Goal: Transaction & Acquisition: Purchase product/service

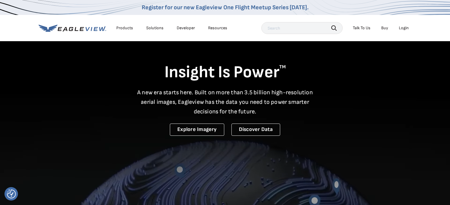
click at [400, 28] on div "Login" at bounding box center [403, 27] width 10 height 5
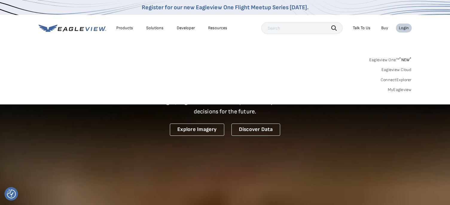
click at [402, 29] on div "Login" at bounding box center [403, 27] width 10 height 5
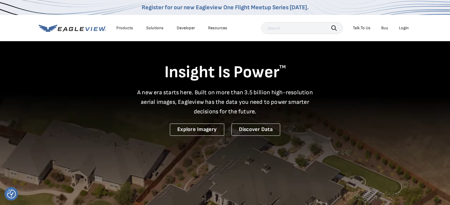
click at [407, 24] on li "Login" at bounding box center [404, 28] width 16 height 9
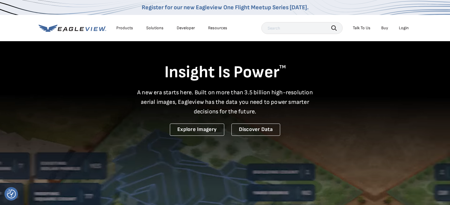
click at [404, 29] on div "Login" at bounding box center [403, 27] width 10 height 5
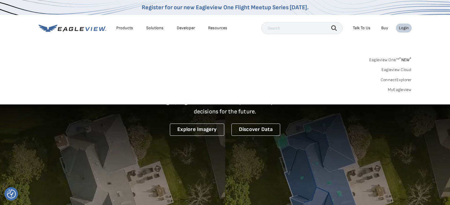
click at [391, 91] on link "MyEagleview" at bounding box center [399, 89] width 24 height 5
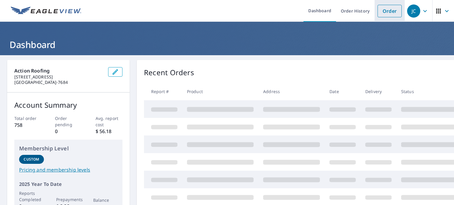
drag, startPoint x: 384, startPoint y: 11, endPoint x: 396, endPoint y: 13, distance: 12.4
click at [384, 11] on link "Order" at bounding box center [390, 11] width 24 height 13
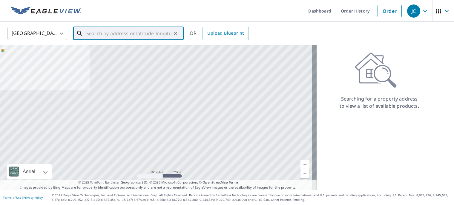
click at [114, 31] on input "text" at bounding box center [128, 33] width 85 height 17
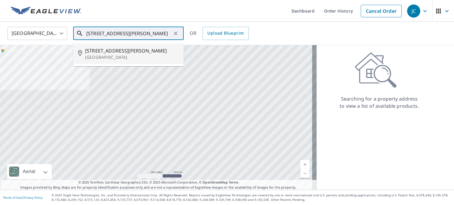
click at [114, 55] on p "[GEOGRAPHIC_DATA]" at bounding box center [132, 57] width 94 height 6
type input "[STREET_ADDRESS][PERSON_NAME]"
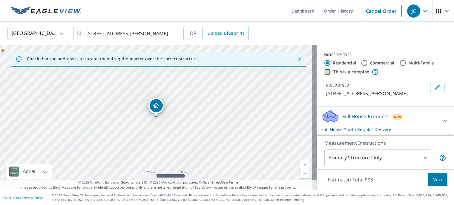
click at [324, 73] on input "This is a complex" at bounding box center [327, 71] width 7 height 7
checkbox input "true"
radio input "false"
radio input "true"
type input "4"
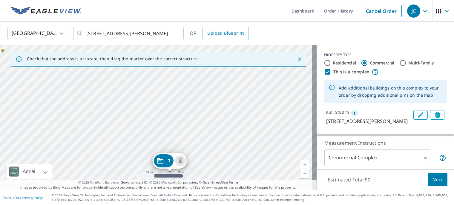
drag, startPoint x: 248, startPoint y: 155, endPoint x: 267, endPoint y: 179, distance: 30.8
click at [267, 179] on div "1 [STREET_ADDRESS][PERSON_NAME]" at bounding box center [158, 117] width 317 height 145
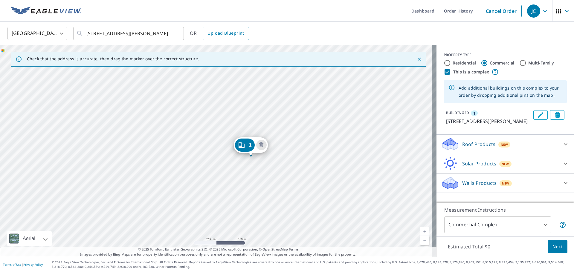
drag, startPoint x: 278, startPoint y: 96, endPoint x: 278, endPoint y: 116, distance: 20.0
click at [278, 116] on div "1 [STREET_ADDRESS][PERSON_NAME]" at bounding box center [218, 151] width 436 height 212
drag, startPoint x: 259, startPoint y: 192, endPoint x: 283, endPoint y: 286, distance: 97.0
click at [283, 205] on html "JC JC Dashboard Order History Cancel Order JC [GEOGRAPHIC_DATA] [GEOGRAPHIC_DAT…" at bounding box center [287, 136] width 574 height 272
drag, startPoint x: 256, startPoint y: 145, endPoint x: 299, endPoint y: 252, distance: 114.7
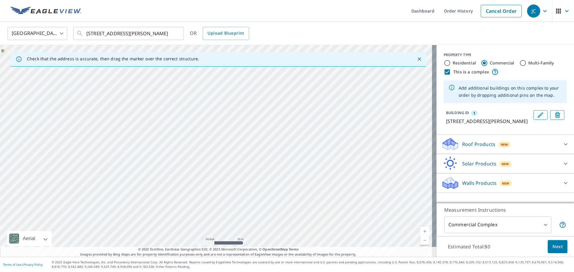
click at [298, 205] on div "Dashboard Order History Cancel Order JC [GEOGRAPHIC_DATA] [GEOGRAPHIC_DATA] ​ […" at bounding box center [287, 136] width 574 height 272
drag, startPoint x: 288, startPoint y: 223, endPoint x: 298, endPoint y: 211, distance: 15.7
click at [298, 205] on div "1 [STREET_ADDRESS][PERSON_NAME]" at bounding box center [218, 151] width 436 height 212
click at [254, 119] on div "1 [STREET_ADDRESS][PERSON_NAME]" at bounding box center [218, 151] width 436 height 212
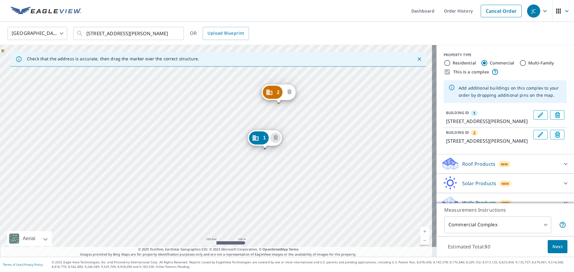
click at [289, 91] on icon "Delete building 2" at bounding box center [289, 92] width 4 height 5
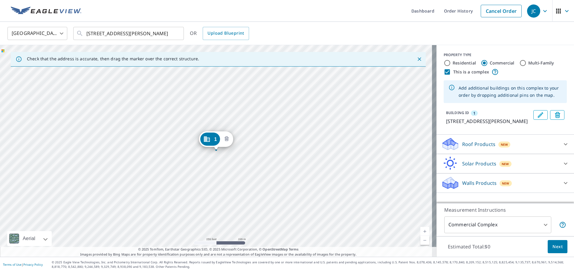
click at [226, 137] on icon "Delete building 1" at bounding box center [226, 139] width 4 height 5
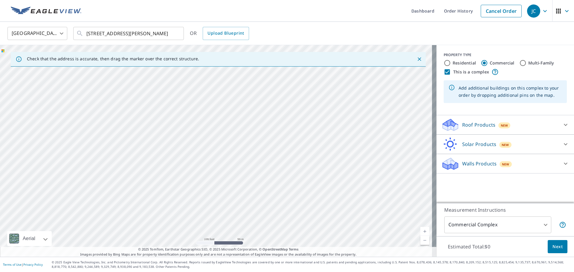
drag, startPoint x: 220, startPoint y: 112, endPoint x: 247, endPoint y: 151, distance: 47.5
click at [247, 151] on div at bounding box center [218, 151] width 436 height 212
click at [110, 165] on div at bounding box center [218, 151] width 436 height 212
drag, startPoint x: 269, startPoint y: 222, endPoint x: 269, endPoint y: 171, distance: 50.2
click at [269, 171] on div at bounding box center [218, 151] width 436 height 212
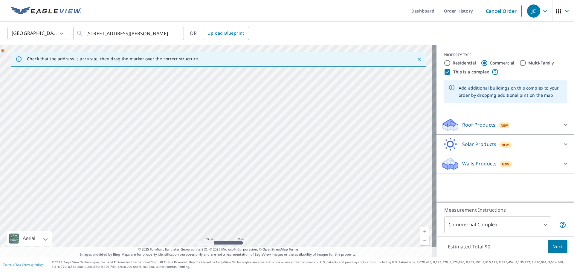
click at [286, 101] on div at bounding box center [218, 151] width 436 height 212
click at [272, 99] on div at bounding box center [218, 151] width 436 height 212
type input "[STREET_ADDRESS][PERSON_NAME]"
click at [272, 99] on div at bounding box center [218, 151] width 436 height 212
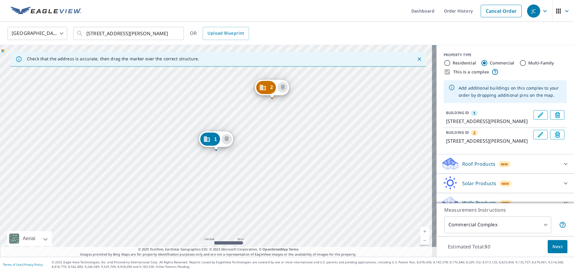
click at [283, 86] on icon "Delete building 2" at bounding box center [282, 87] width 7 height 7
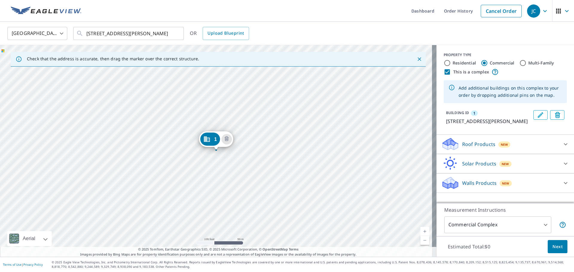
click at [170, 149] on div "1 [STREET_ADDRESS][PERSON_NAME]" at bounding box center [218, 151] width 436 height 212
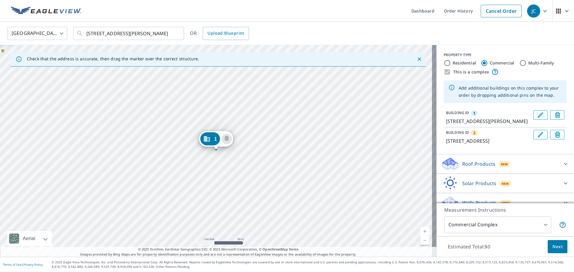
click at [171, 148] on div "2 [STREET_ADDRESS] 1 [STREET_ADDRESS][PERSON_NAME]" at bounding box center [218, 151] width 436 height 212
click at [454, 159] on button "Delete building 3" at bounding box center [557, 155] width 14 height 10
click at [454, 139] on icon "Delete building 2" at bounding box center [557, 135] width 7 height 7
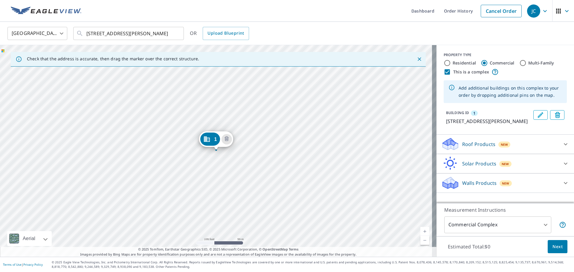
click at [172, 149] on div "1 [STREET_ADDRESS][PERSON_NAME]" at bounding box center [218, 151] width 436 height 212
click at [173, 148] on div "1 [STREET_ADDRESS][PERSON_NAME]" at bounding box center [218, 151] width 436 height 212
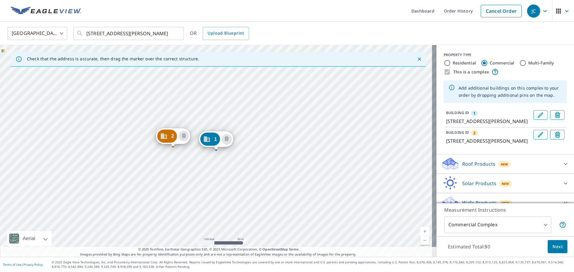
click at [207, 165] on div "2 [STREET_ADDRESS][PERSON_NAME] 1 [STREET_ADDRESS][PERSON_NAME]" at bounding box center [218, 151] width 436 height 212
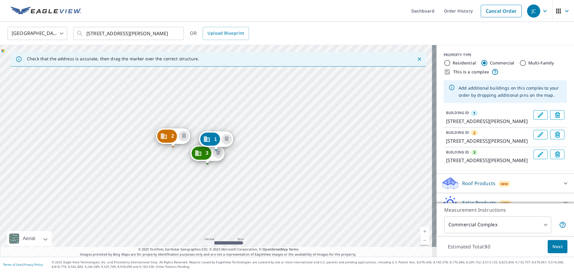
click at [235, 167] on div "2 [STREET_ADDRESS][PERSON_NAME] 3 [STREET_ADDRESS][PERSON_NAME] 1 [STREET_ADDRE…" at bounding box center [218, 151] width 436 height 212
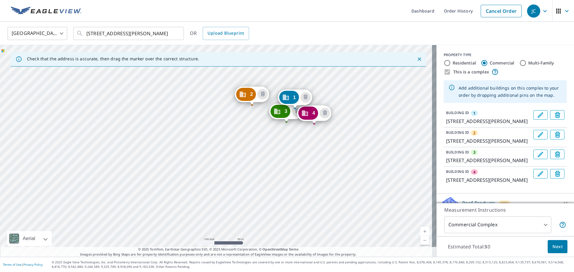
drag, startPoint x: 288, startPoint y: 165, endPoint x: 322, endPoint y: 145, distance: 39.4
click at [322, 145] on div "2 [GEOGRAPHIC_DATA][PERSON_NAME] 3 [STREET_ADDRESS][PERSON_NAME] 4 [STREET_ADDR…" at bounding box center [218, 151] width 436 height 212
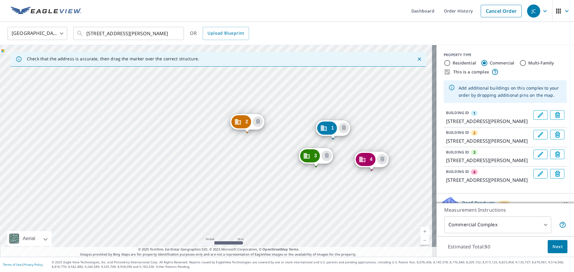
drag, startPoint x: 376, startPoint y: 153, endPoint x: 327, endPoint y: 285, distance: 140.7
click at [327, 205] on html "JC JC Dashboard Order History Cancel Order JC [GEOGRAPHIC_DATA] [GEOGRAPHIC_DAT…" at bounding box center [287, 136] width 574 height 272
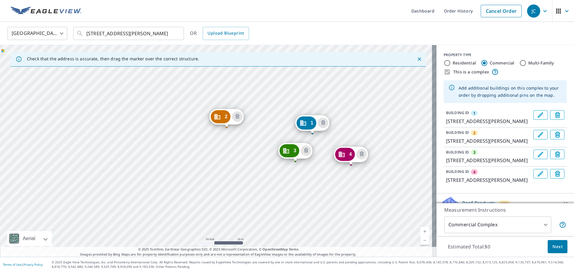
drag, startPoint x: 292, startPoint y: 139, endPoint x: 315, endPoint y: 283, distance: 145.8
click at [315, 205] on html "JC JC Dashboard Order History Cancel Order JC [GEOGRAPHIC_DATA] [GEOGRAPHIC_DAT…" at bounding box center [287, 136] width 574 height 272
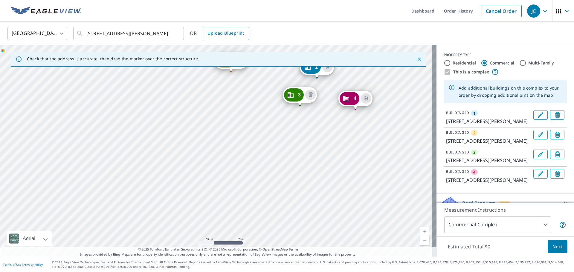
click at [309, 186] on div "2 [GEOGRAPHIC_DATA][PERSON_NAME] 3 [STREET_ADDRESS][PERSON_NAME] 4 [STREET_ADDR…" at bounding box center [218, 151] width 436 height 212
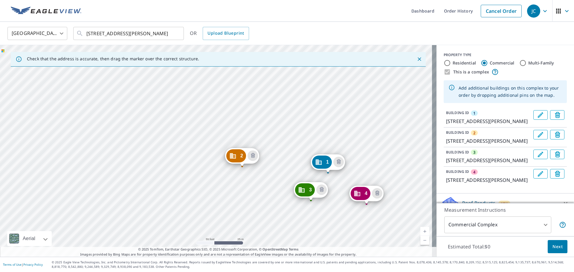
drag, startPoint x: 304, startPoint y: 149, endPoint x: 315, endPoint y: 261, distance: 112.6
click at [315, 205] on div "Dashboard Order History Cancel Order JC [GEOGRAPHIC_DATA] [GEOGRAPHIC_DATA] ​ […" at bounding box center [287, 136] width 574 height 272
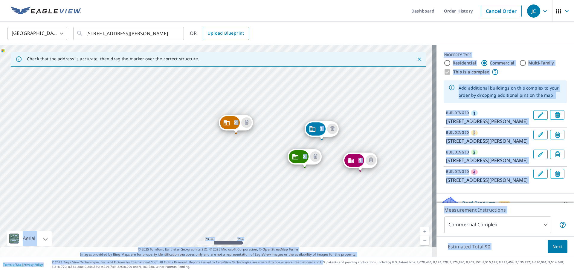
drag, startPoint x: 315, startPoint y: 262, endPoint x: 309, endPoint y: 209, distance: 53.0
click at [309, 205] on div "Dashboard Order History Cancel Order JC [GEOGRAPHIC_DATA] [GEOGRAPHIC_DATA] ​ […" at bounding box center [287, 136] width 574 height 272
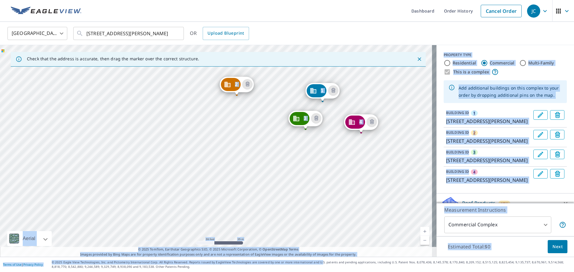
drag, startPoint x: 307, startPoint y: 218, endPoint x: 308, endPoint y: 182, distance: 35.9
click at [308, 182] on div "2 [GEOGRAPHIC_DATA][PERSON_NAME] 3 [STREET_ADDRESS][PERSON_NAME] 4 [STREET_ADDR…" at bounding box center [218, 151] width 436 height 212
click at [314, 177] on div "2 [GEOGRAPHIC_DATA][PERSON_NAME] 3 [STREET_ADDRESS][PERSON_NAME] 4 [STREET_ADDR…" at bounding box center [218, 151] width 436 height 212
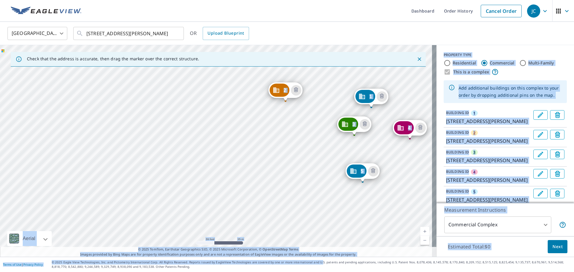
drag, startPoint x: 272, startPoint y: 211, endPoint x: 449, endPoint y: 160, distance: 183.8
click at [449, 160] on div "Check that the address is accurate, then drag the marker over the correct struc…" at bounding box center [287, 151] width 574 height 212
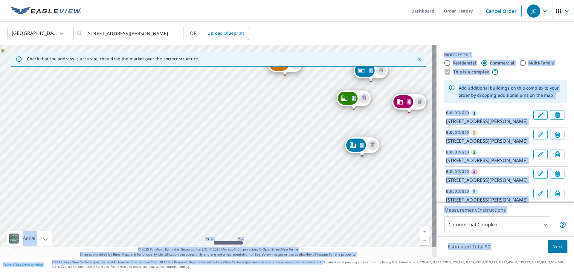
click at [454, 125] on p "[STREET_ADDRESS][PERSON_NAME]" at bounding box center [488, 121] width 85 height 7
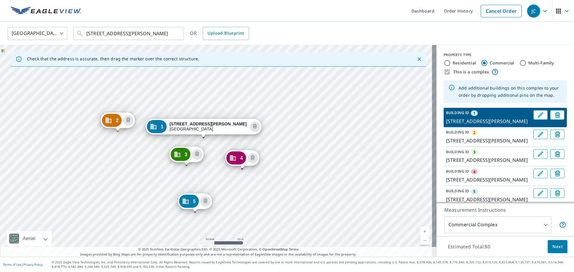
click at [358, 11] on ul "Dashboard Order History Cancel Order" at bounding box center [304, 11] width 439 height 22
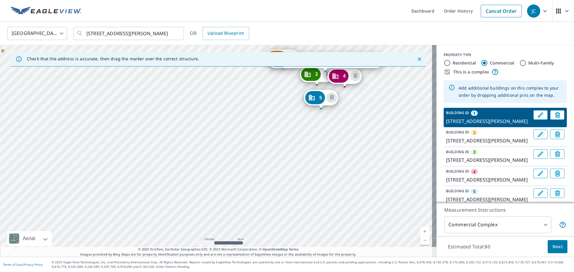
click at [416, 58] on icon "Close" at bounding box center [419, 59] width 6 height 6
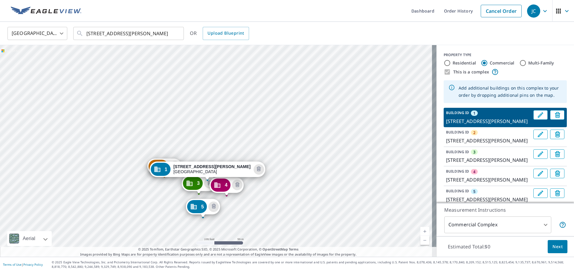
click at [454, 39] on div "[GEOGRAPHIC_DATA] [GEOGRAPHIC_DATA] ​ [STREET_ADDRESS][PERSON_NAME] ​ OR Upload…" at bounding box center [284, 33] width 563 height 14
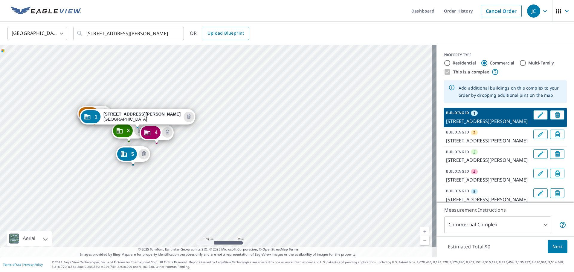
drag, startPoint x: 355, startPoint y: 43, endPoint x: 417, endPoint y: 22, distance: 65.8
click at [416, 22] on div "[GEOGRAPHIC_DATA] [GEOGRAPHIC_DATA] ​ [STREET_ADDRESS][PERSON_NAME] ​ OR Upload…" at bounding box center [287, 139] width 574 height 235
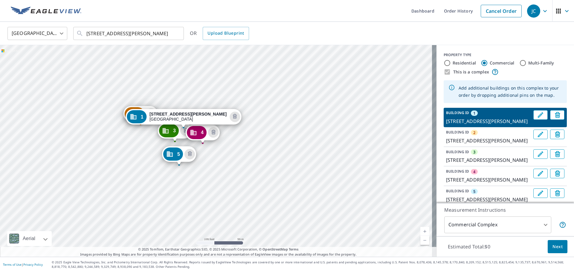
click at [397, 46] on div "2 [GEOGRAPHIC_DATA][PERSON_NAME] 3 [STREET_ADDRESS][PERSON_NAME] 4 [STREET_ADDR…" at bounding box center [218, 151] width 436 height 212
click at [188, 152] on icon "Delete building 5" at bounding box center [189, 154] width 7 height 7
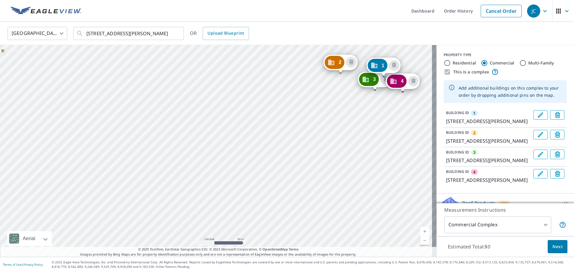
drag, startPoint x: 48, startPoint y: 208, endPoint x: 216, endPoint y: 135, distance: 182.6
click at [216, 134] on div "2 [GEOGRAPHIC_DATA][PERSON_NAME] 3 [STREET_ADDRESS][PERSON_NAME] 4 [STREET_ADDR…" at bounding box center [218, 151] width 436 height 212
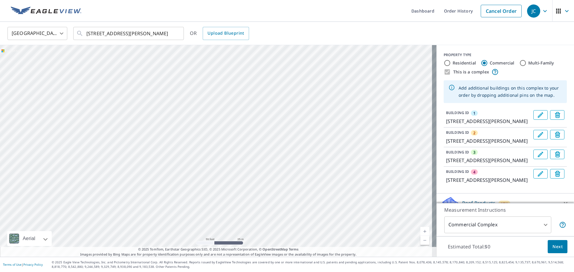
click at [223, 120] on div "2 [GEOGRAPHIC_DATA][PERSON_NAME] 3 [STREET_ADDRESS][PERSON_NAME] 4 [STREET_ADDR…" at bounding box center [218, 151] width 436 height 212
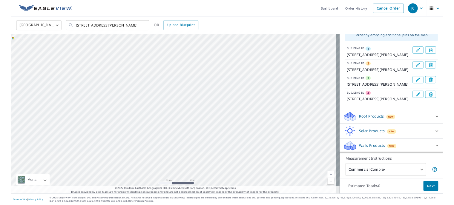
scroll to position [60, 0]
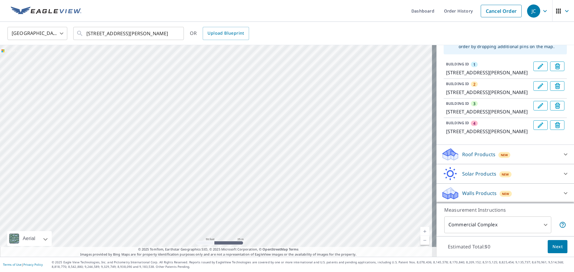
click at [224, 121] on div "2 [GEOGRAPHIC_DATA][PERSON_NAME] 3 [STREET_ADDRESS][PERSON_NAME] 4 [STREET_ADDR…" at bounding box center [218, 151] width 436 height 212
drag, startPoint x: 224, startPoint y: 121, endPoint x: 223, endPoint y: 151, distance: 30.8
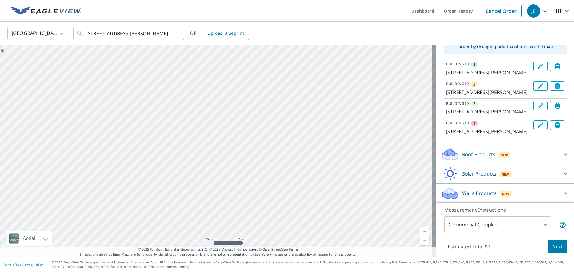
click at [220, 151] on div "2 [GEOGRAPHIC_DATA][PERSON_NAME] 3 [STREET_ADDRESS][PERSON_NAME] 4 [STREET_ADDR…" at bounding box center [218, 151] width 436 height 212
click at [454, 205] on span "Next" at bounding box center [557, 246] width 10 height 7
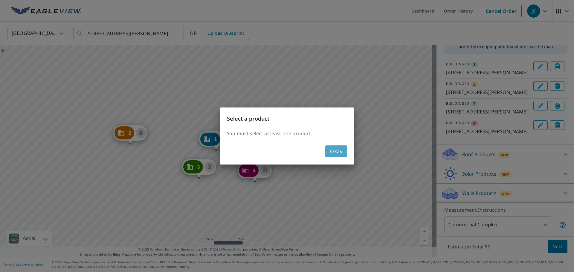
click at [346, 154] on button "Okay" at bounding box center [336, 151] width 22 height 12
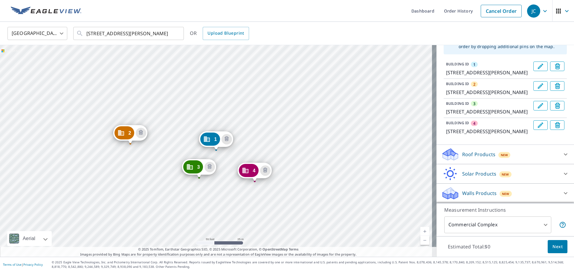
click at [454, 162] on div "Roof Products New" at bounding box center [499, 155] width 117 height 14
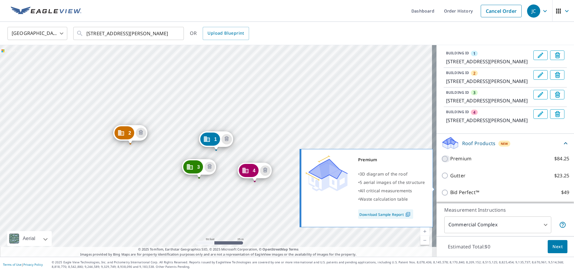
click at [441, 163] on input "Premium $84.25" at bounding box center [445, 158] width 9 height 7
checkbox input "true"
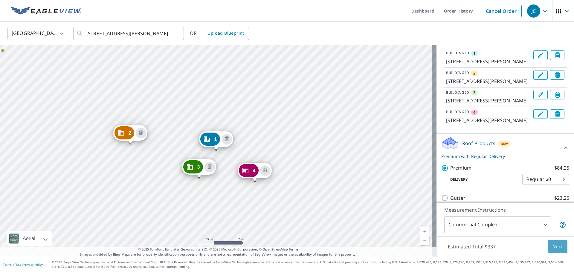
click at [454, 205] on span "Next" at bounding box center [557, 246] width 10 height 7
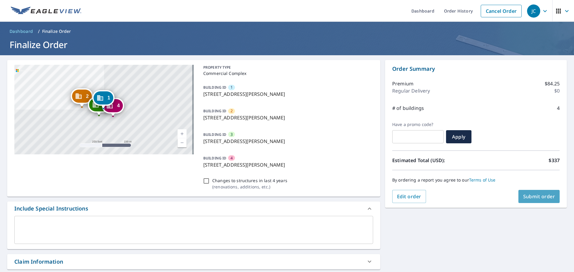
click at [454, 198] on span "Submit order" at bounding box center [539, 196] width 32 height 7
checkbox input "true"
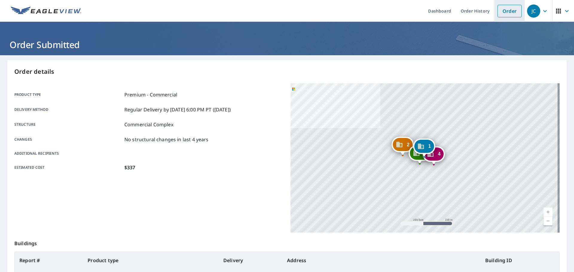
click at [454, 12] on link "Order" at bounding box center [509, 11] width 24 height 13
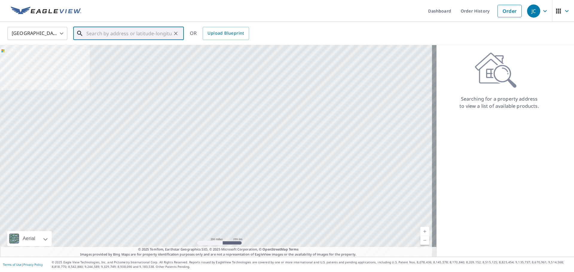
drag, startPoint x: 164, startPoint y: 32, endPoint x: 155, endPoint y: 34, distance: 9.1
click at [164, 32] on input "text" at bounding box center [128, 33] width 85 height 17
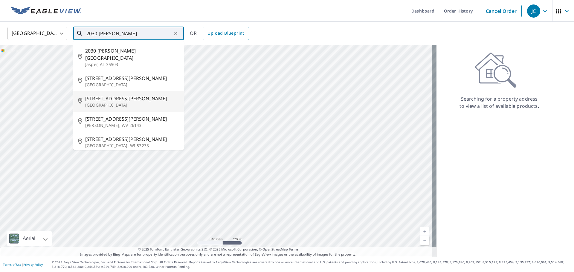
click at [112, 95] on div "[STREET_ADDRESS][PERSON_NAME]" at bounding box center [132, 101] width 94 height 13
type input "[STREET_ADDRESS][PERSON_NAME]"
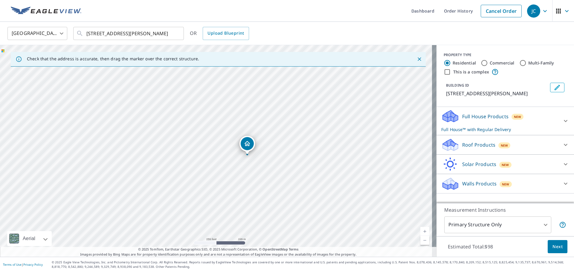
drag, startPoint x: 211, startPoint y: 165, endPoint x: 255, endPoint y: 171, distance: 44.9
click at [255, 171] on div "[STREET_ADDRESS][PERSON_NAME]" at bounding box center [218, 151] width 436 height 212
drag, startPoint x: 246, startPoint y: 154, endPoint x: 301, endPoint y: 125, distance: 62.5
click at [301, 125] on div "[STREET_ADDRESS][PERSON_NAME]" at bounding box center [218, 151] width 436 height 212
drag, startPoint x: 275, startPoint y: 76, endPoint x: 183, endPoint y: 85, distance: 92.7
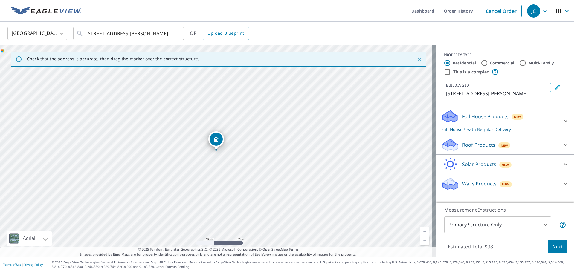
click at [454, 61] on input "Commercial" at bounding box center [483, 62] width 7 height 7
radio input "true"
type input "4"
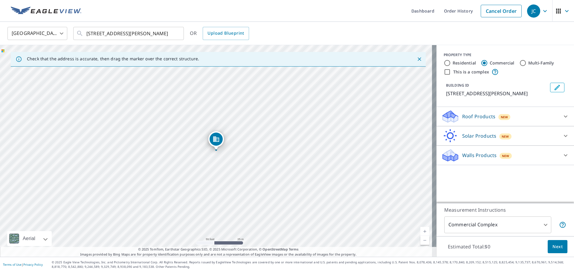
click at [454, 113] on p "Roof Products" at bounding box center [478, 116] width 33 height 7
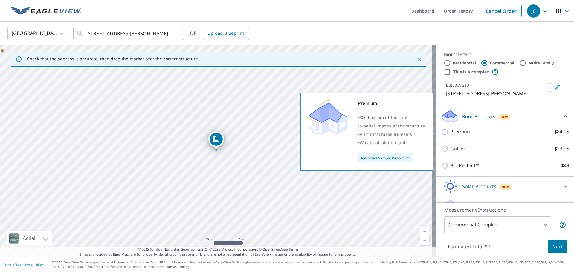
click at [454, 130] on p "Premium" at bounding box center [460, 131] width 21 height 7
click at [450, 130] on input "Premium $84.25" at bounding box center [445, 131] width 9 height 7
checkbox input "true"
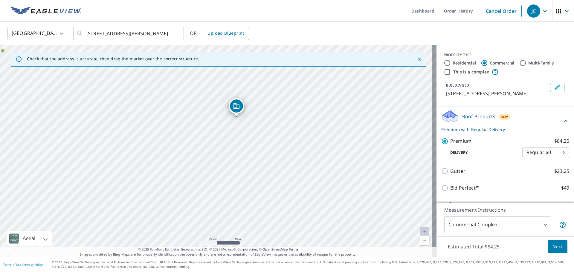
drag, startPoint x: 229, startPoint y: 162, endPoint x: 269, endPoint y: 117, distance: 60.5
click at [269, 117] on div "[STREET_ADDRESS][PERSON_NAME]" at bounding box center [218, 151] width 436 height 212
click at [454, 205] on button "Next" at bounding box center [557, 246] width 20 height 13
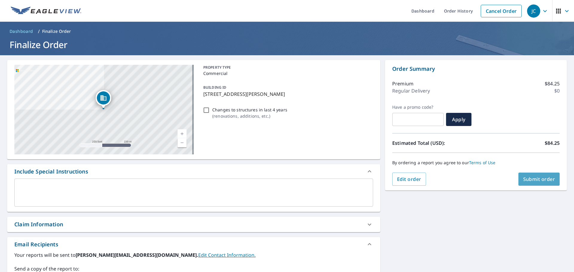
click at [454, 179] on span "Submit order" at bounding box center [539, 179] width 32 height 7
checkbox input "true"
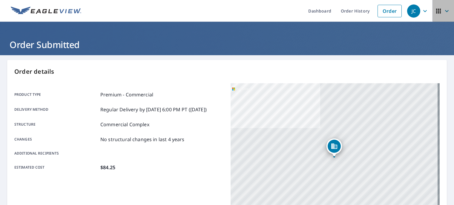
click at [436, 11] on icon "button" at bounding box center [438, 11] width 5 height 5
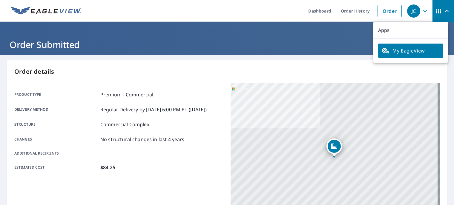
click at [423, 11] on icon "button" at bounding box center [425, 11] width 4 height 2
